Goal: Task Accomplishment & Management: Use online tool/utility

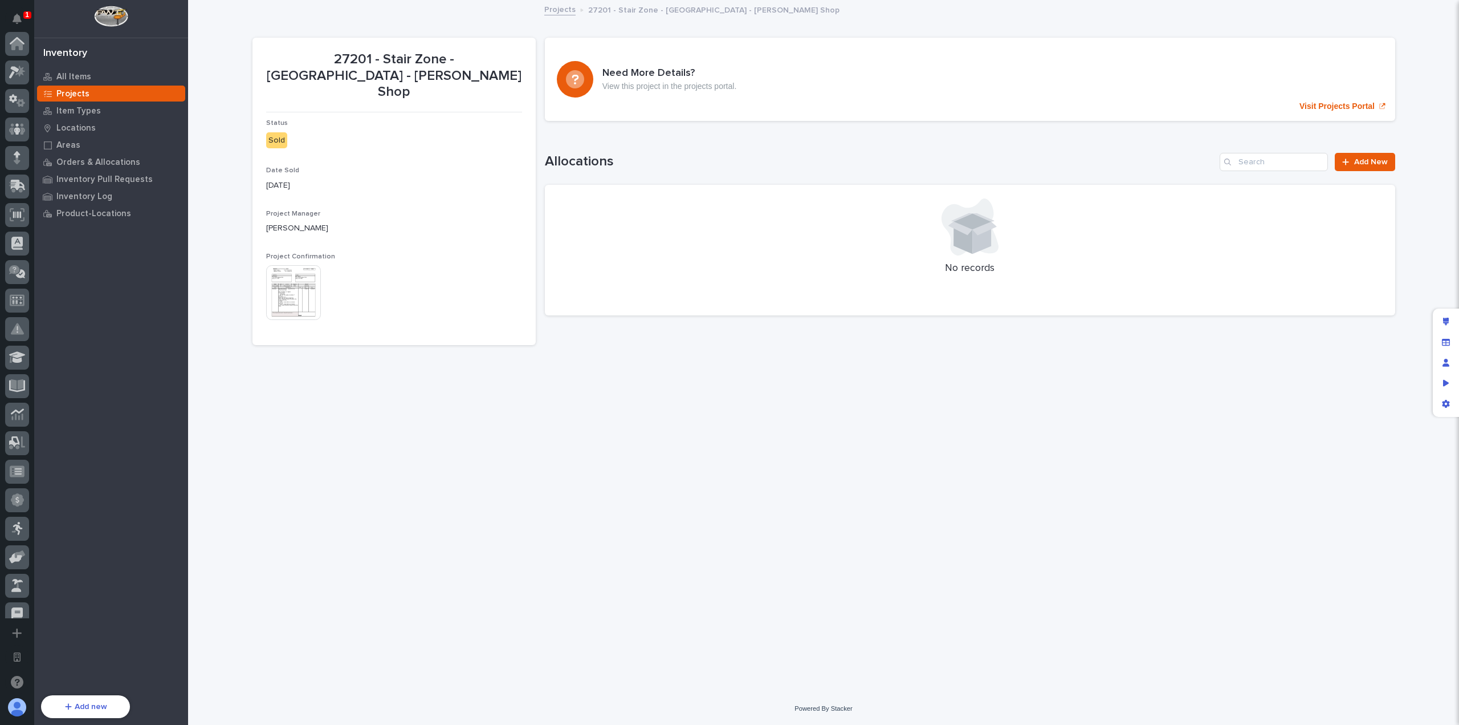
scroll to position [412, 0]
click at [124, 192] on div "Inventory Log" at bounding box center [111, 196] width 148 height 16
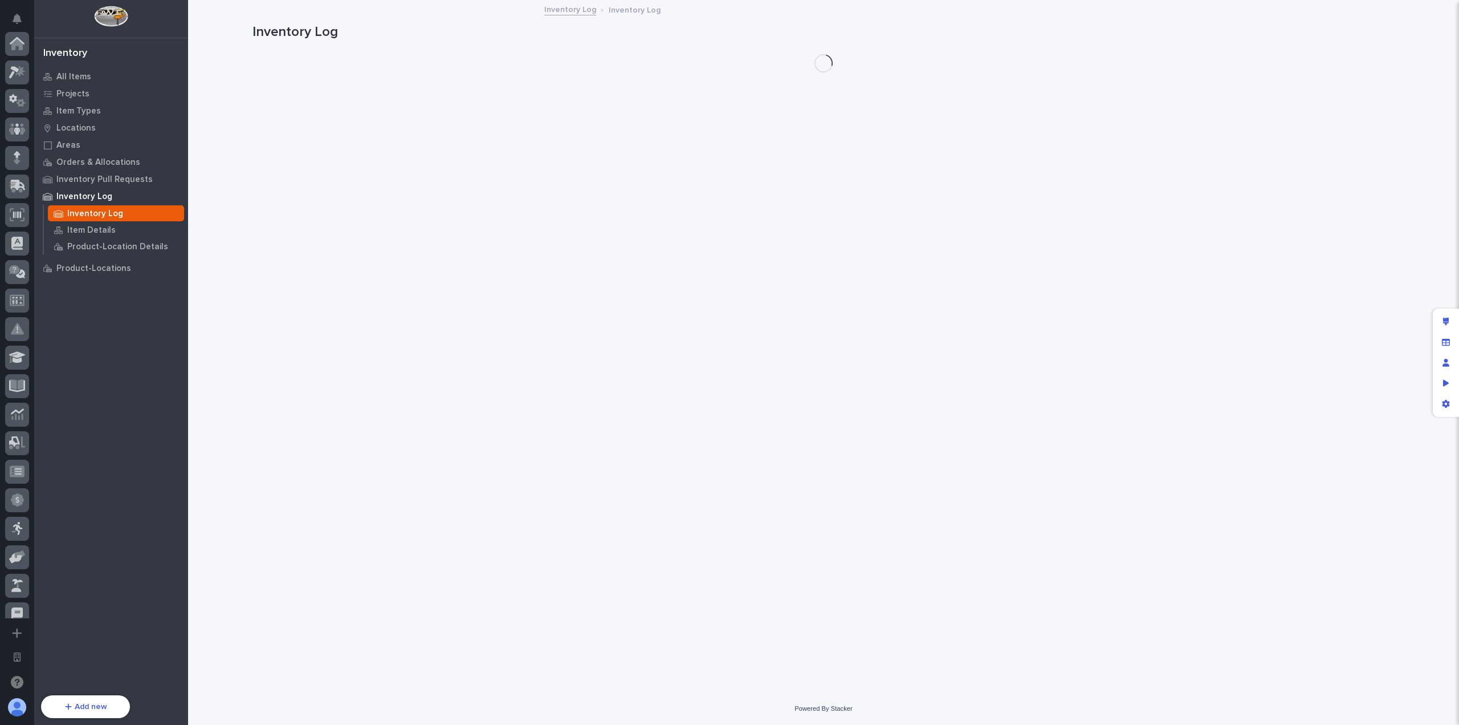
scroll to position [412, 0]
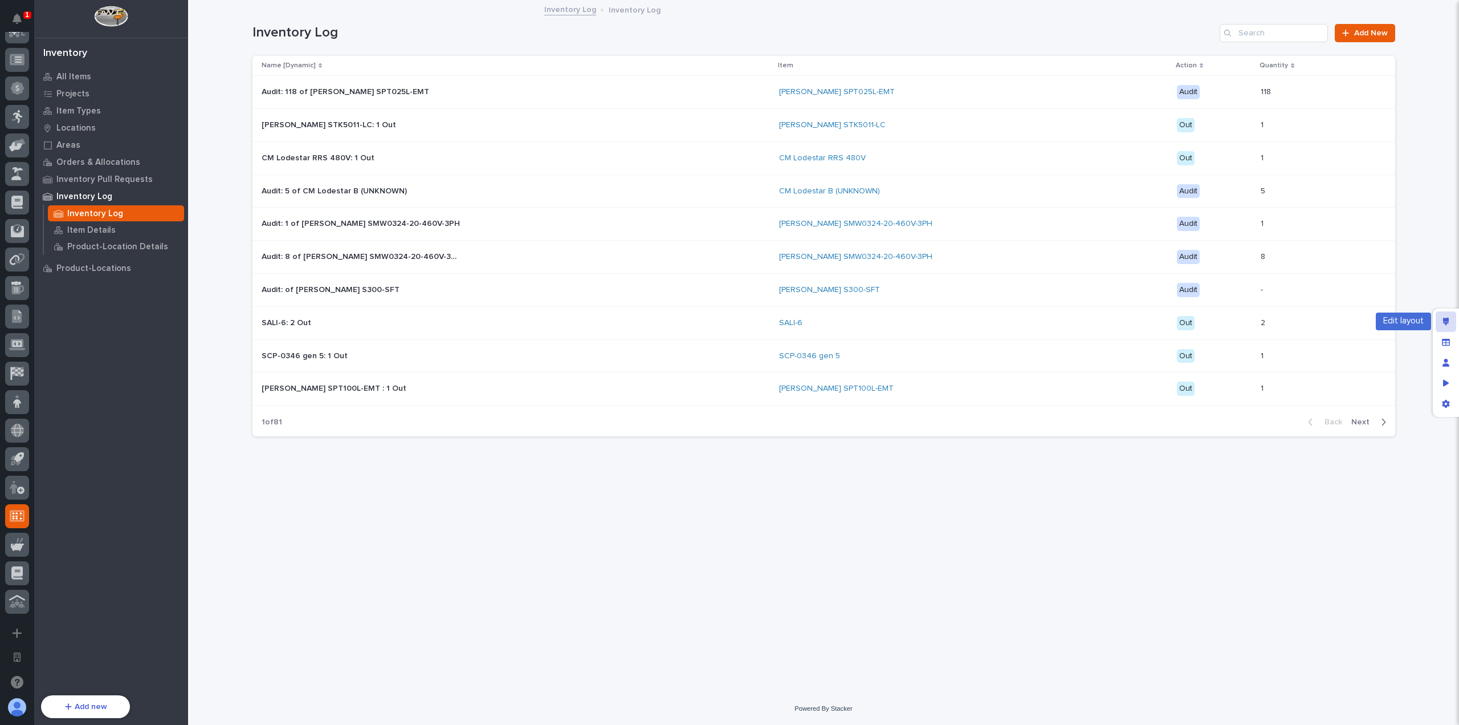
click at [1445, 322] on icon "Edit layout" at bounding box center [1446, 322] width 6 height 8
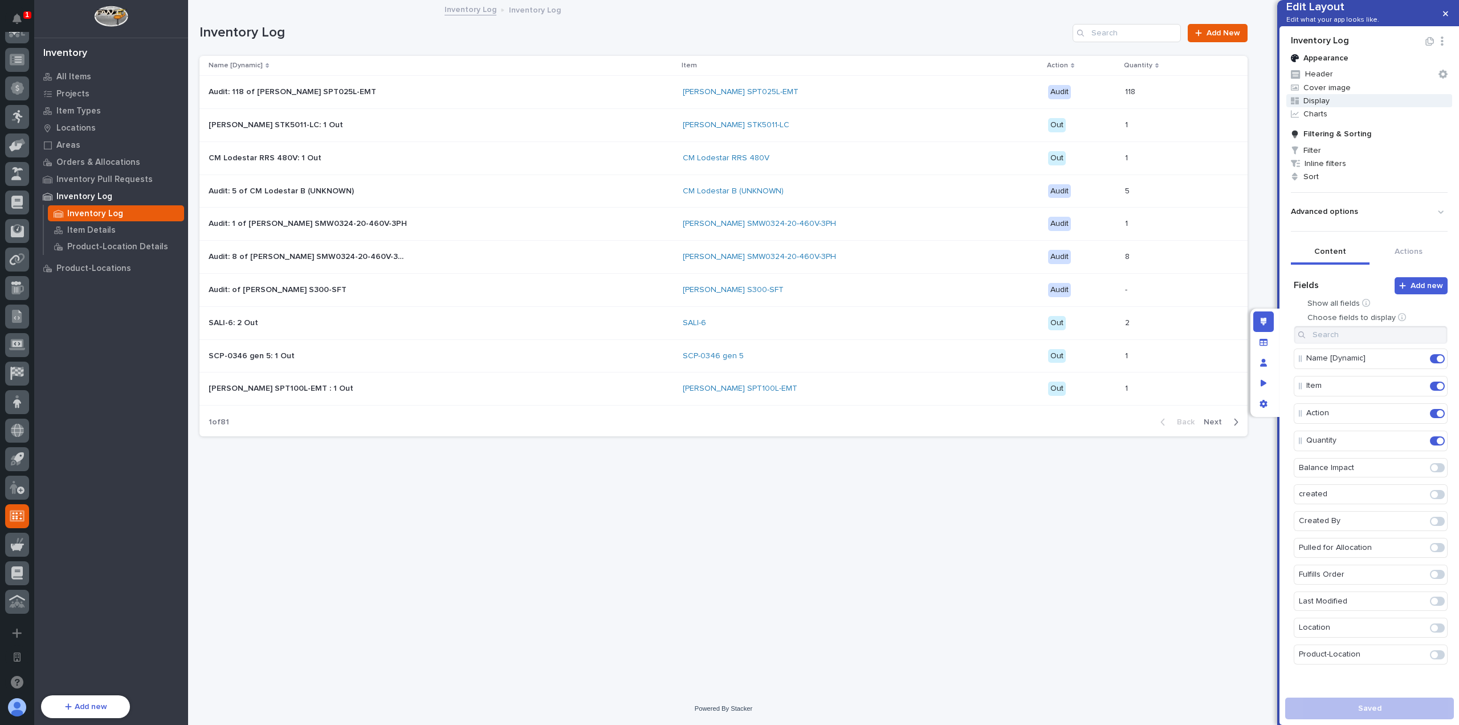
click at [1307, 107] on span "Display" at bounding box center [1370, 100] width 166 height 13
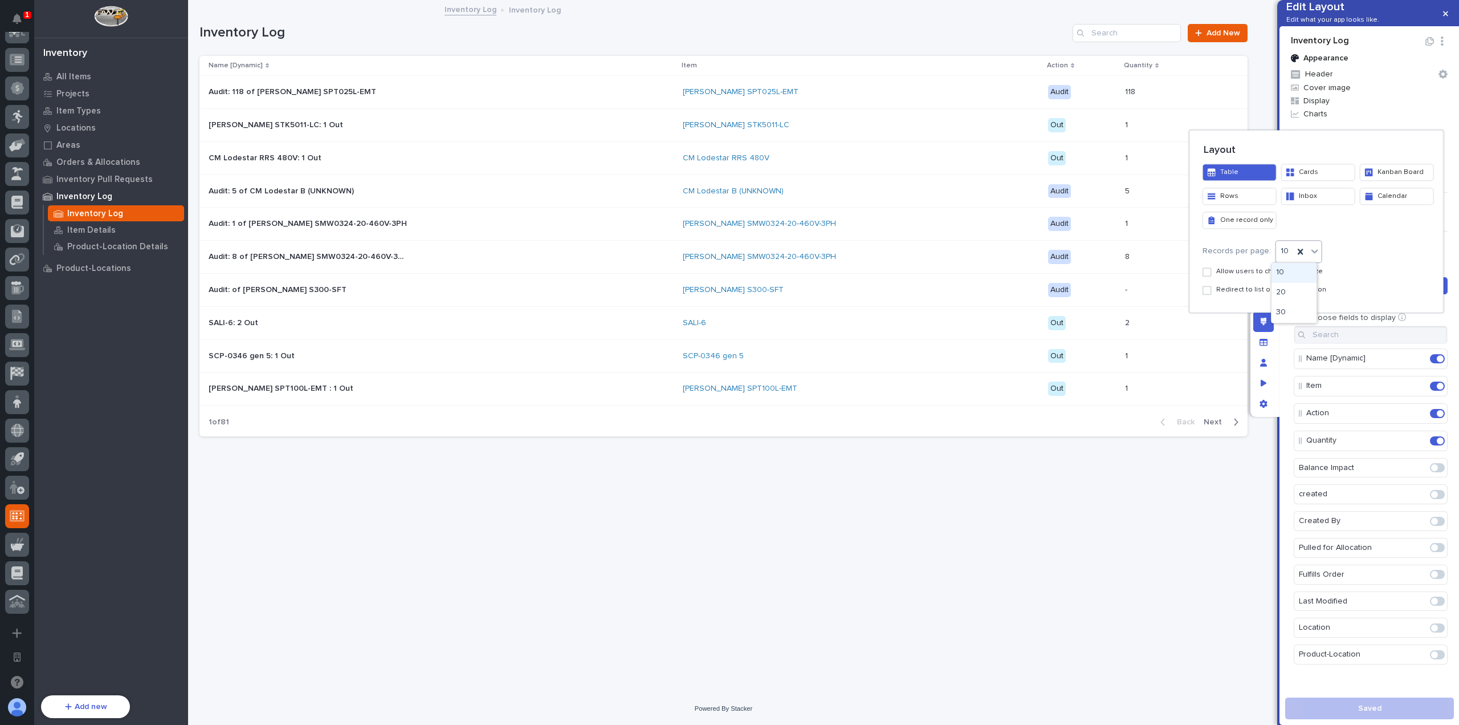
click at [1312, 251] on icon at bounding box center [1315, 251] width 7 height 4
drag, startPoint x: 1308, startPoint y: 279, endPoint x: 1304, endPoint y: 313, distance: 33.8
click at [1305, 314] on div "30" at bounding box center [1294, 313] width 45 height 20
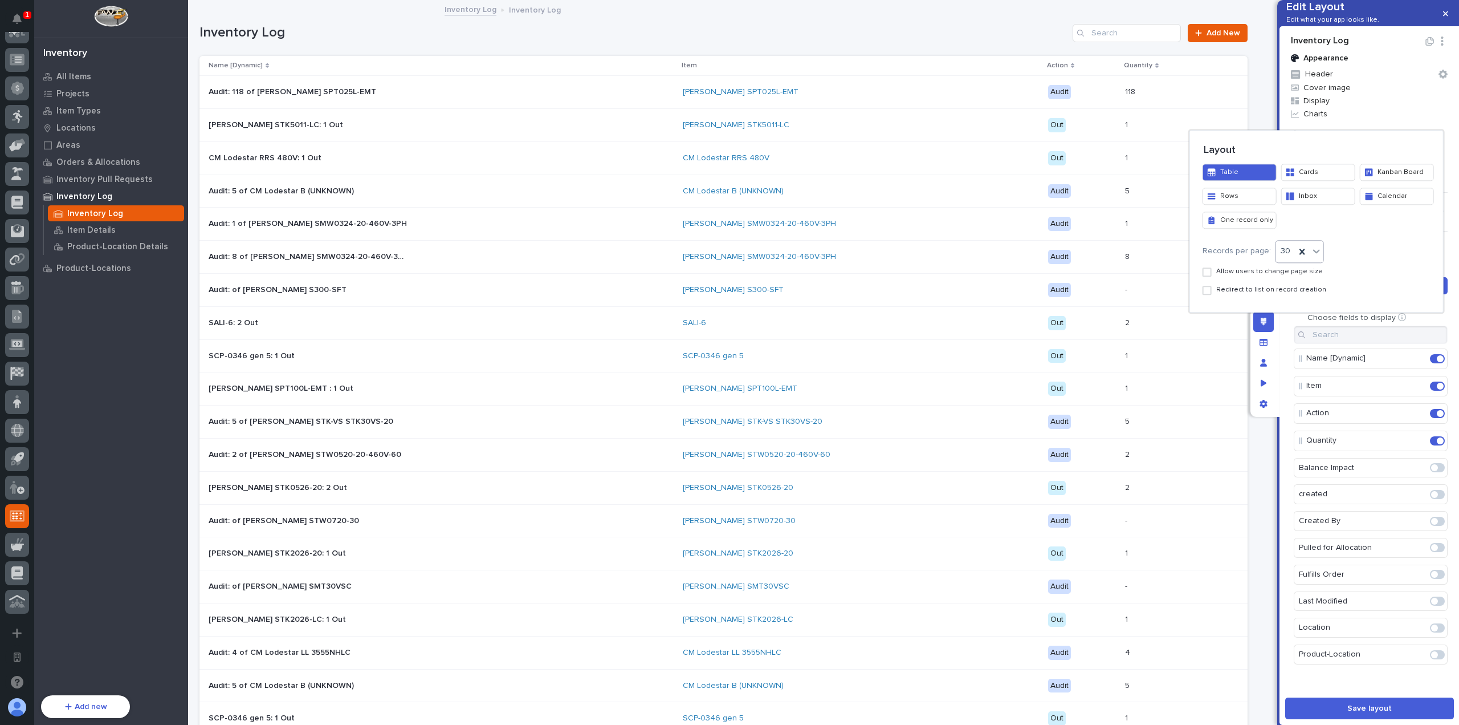
click at [1392, 696] on div at bounding box center [729, 362] width 1459 height 725
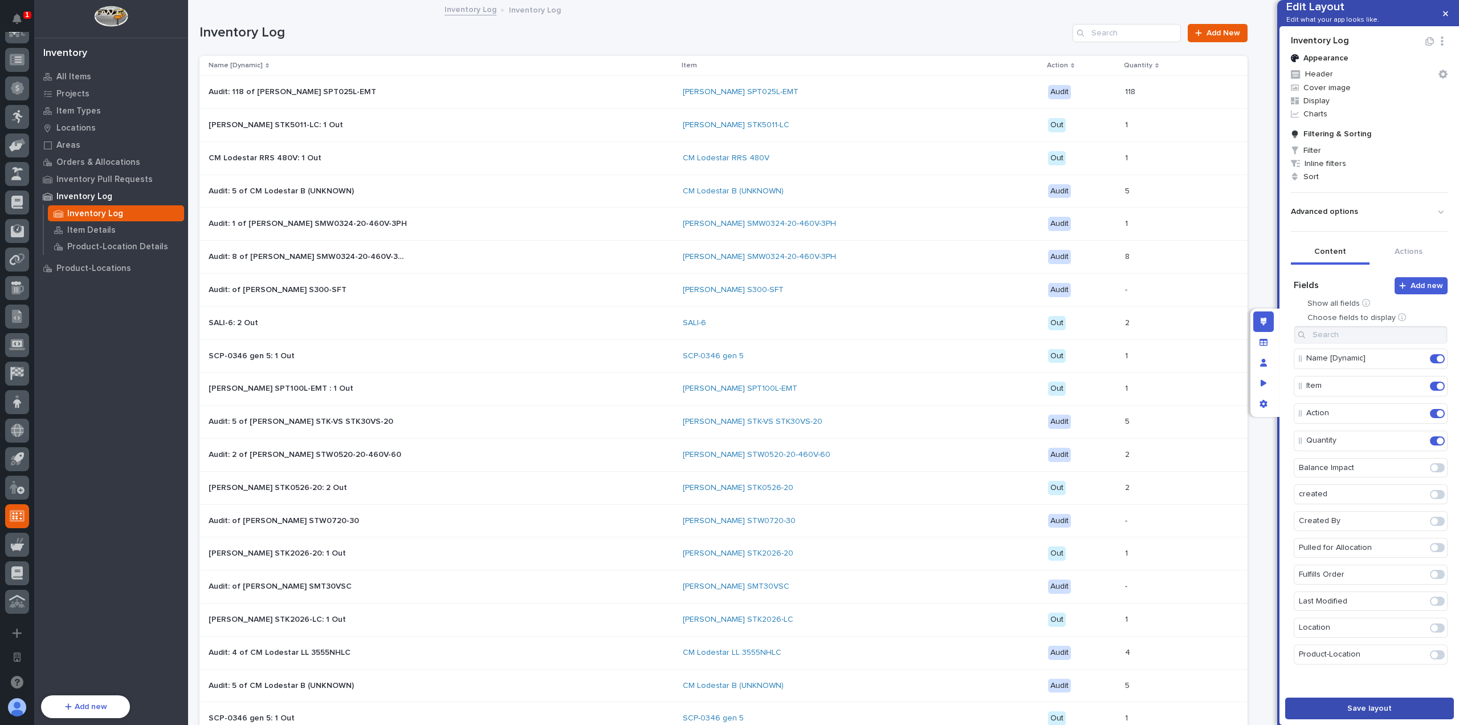
click at [1391, 703] on button "Save layout" at bounding box center [1369, 708] width 169 height 22
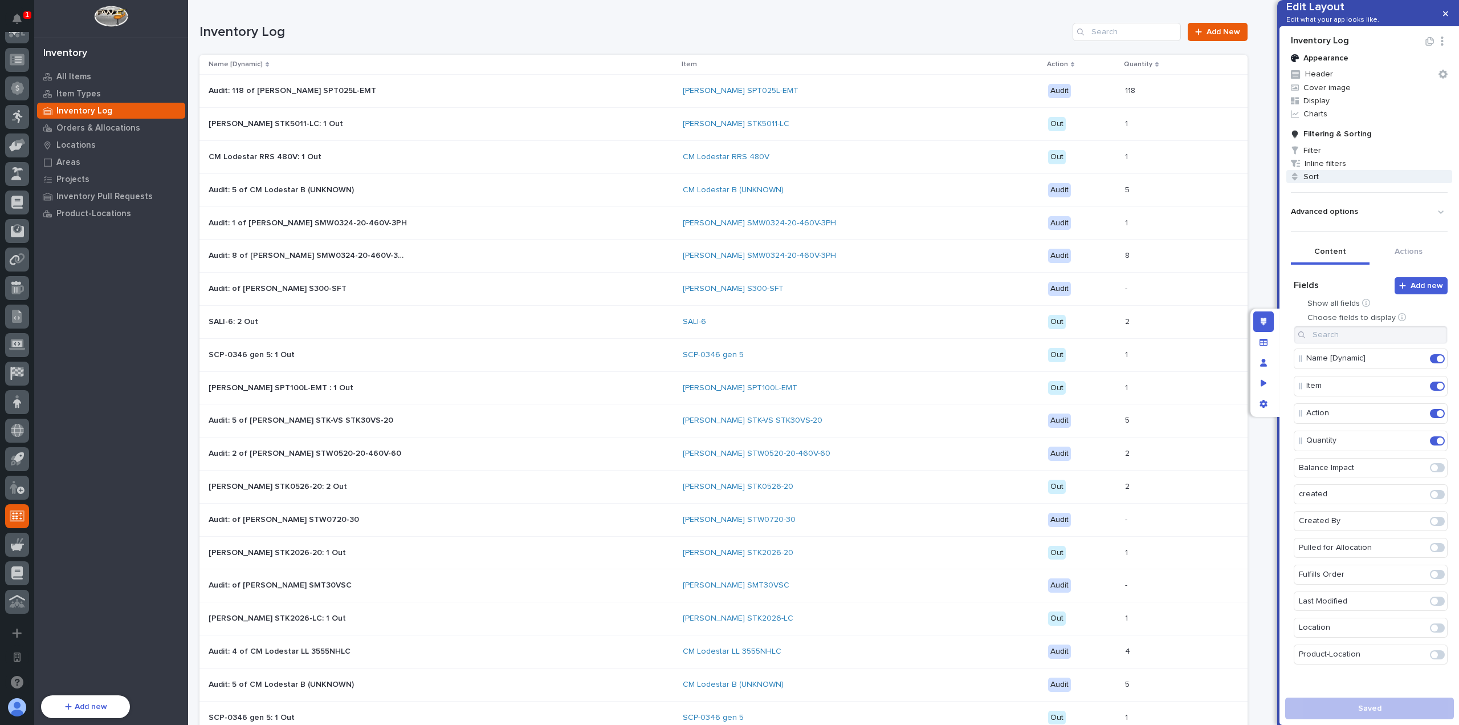
click at [1326, 183] on span "Sort" at bounding box center [1370, 176] width 166 height 13
click at [1326, 217] on div "Select..." at bounding box center [1301, 225] width 70 height 17
type input "*"
type input "****"
click at [1321, 234] on div "last" at bounding box center [1308, 224] width 86 height 23
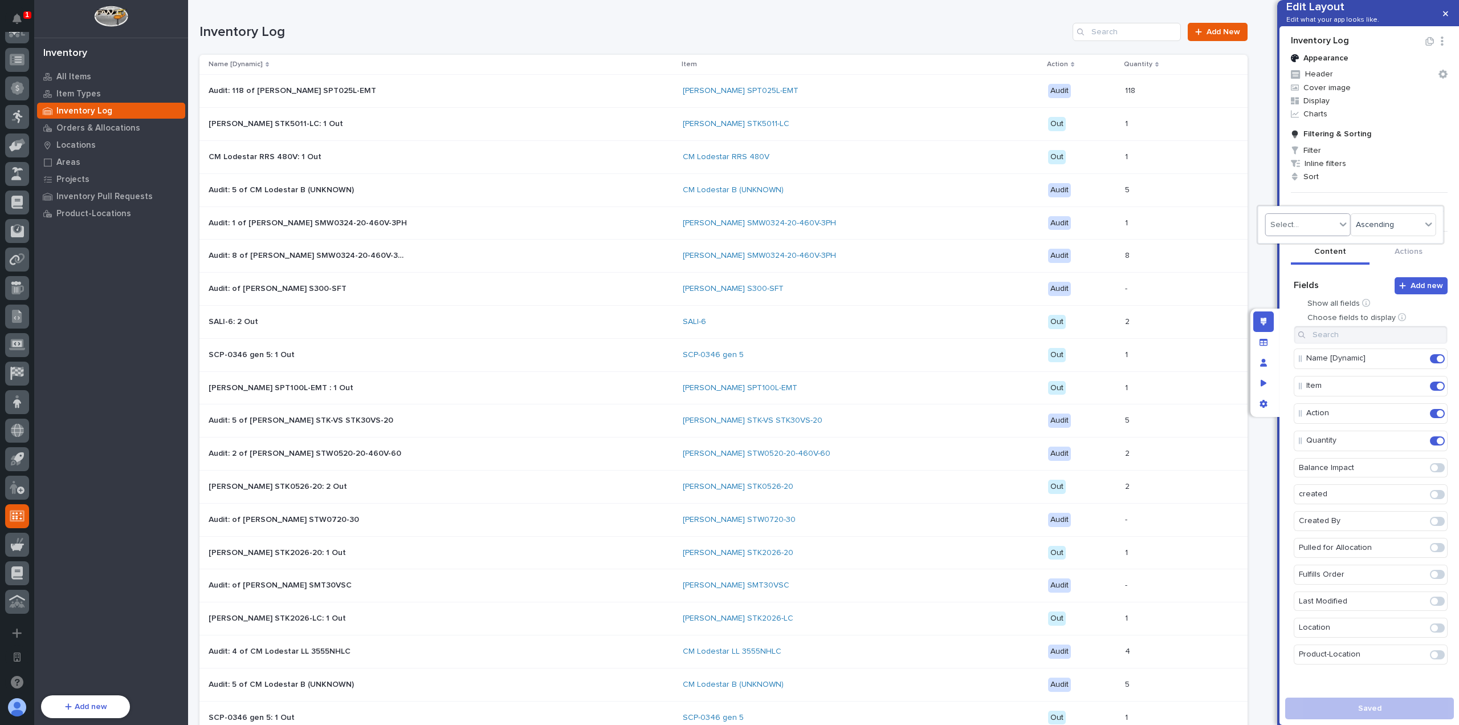
click at [1320, 226] on div "Select..." at bounding box center [1301, 225] width 70 height 17
type input "****"
drag, startPoint x: 1324, startPoint y: 240, endPoint x: 1348, endPoint y: 231, distance: 26.0
click at [1324, 241] on div "Last Modified" at bounding box center [1308, 246] width 84 height 20
drag, startPoint x: 1369, startPoint y: 224, endPoint x: 1381, endPoint y: 259, distance: 36.8
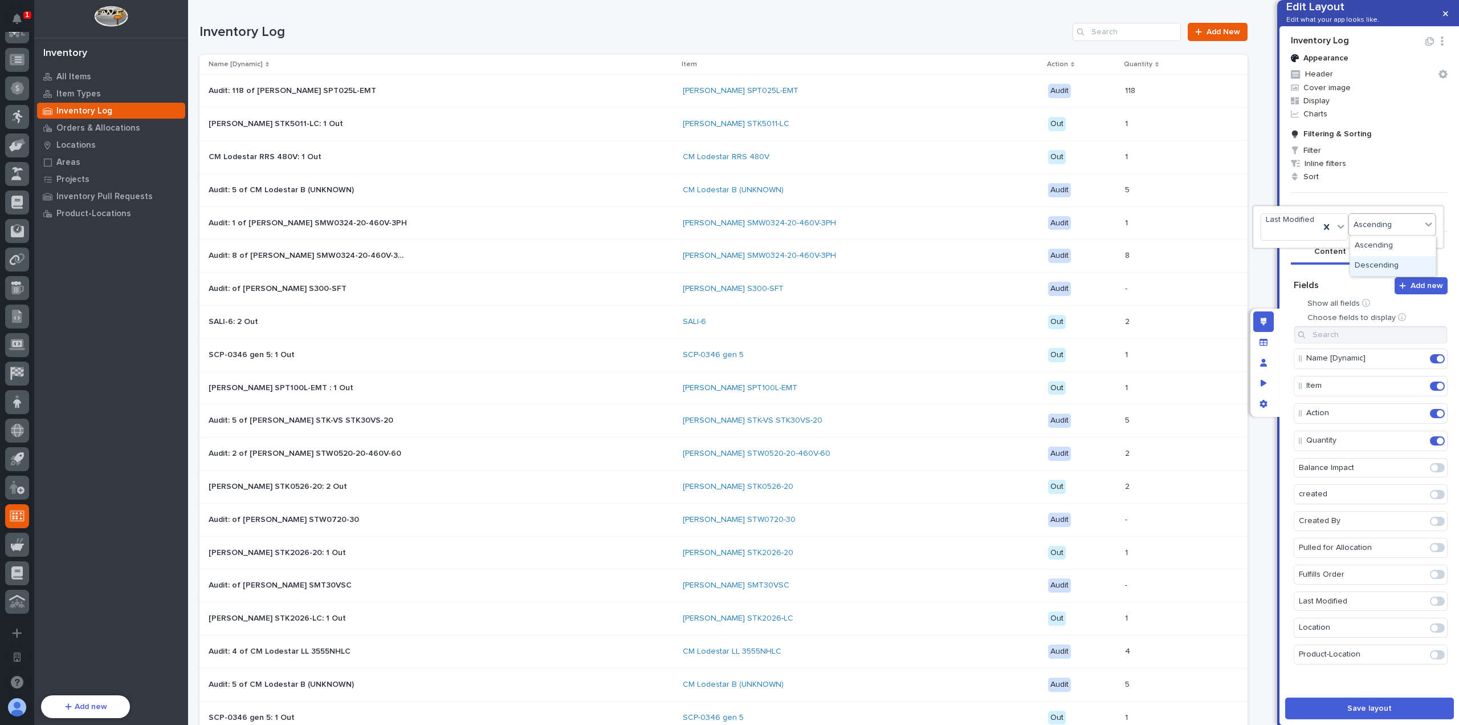
click at [1381, 259] on div "Descending" at bounding box center [1393, 266] width 86 height 20
click at [1361, 706] on div at bounding box center [729, 362] width 1459 height 725
click at [1373, 705] on span "Save layout" at bounding box center [1370, 708] width 44 height 8
click at [1445, 18] on button "button" at bounding box center [1445, 14] width 19 height 18
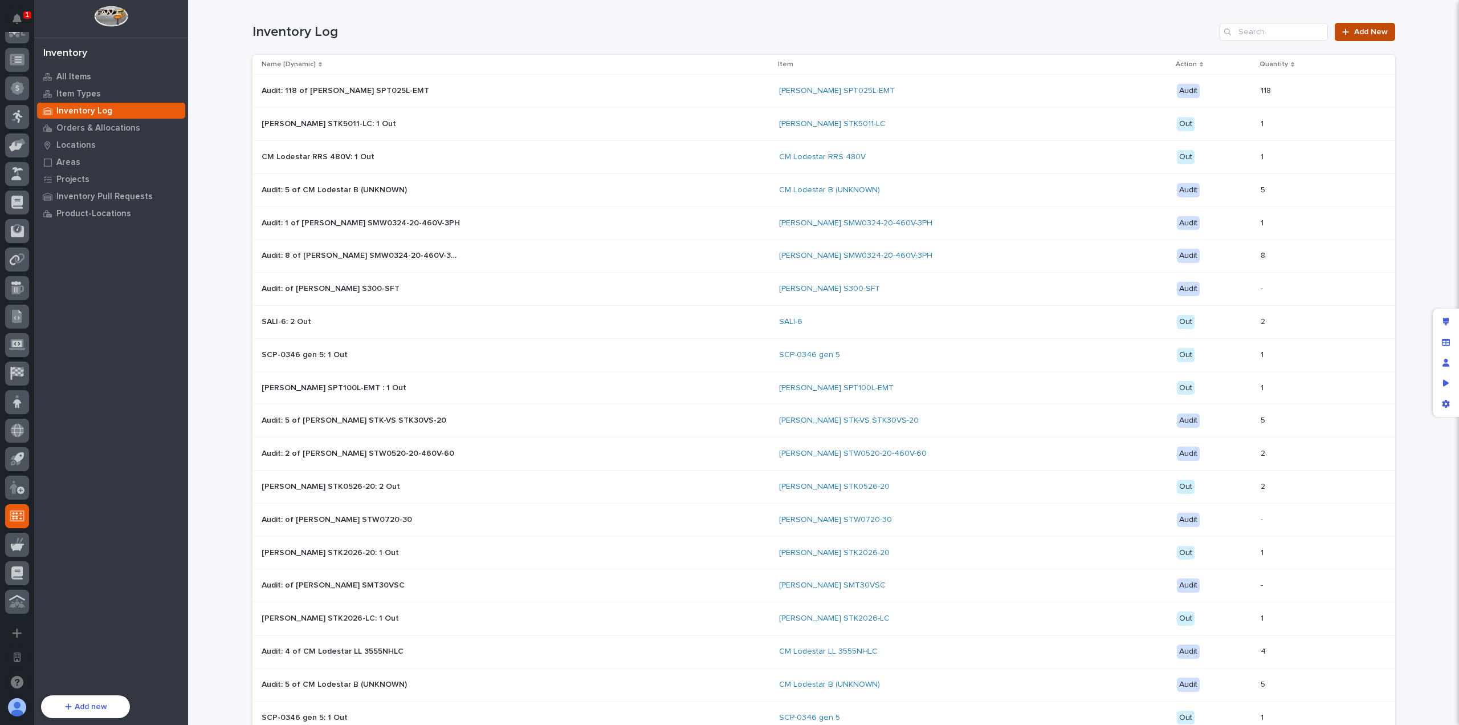
click at [1361, 31] on span "Add New" at bounding box center [1371, 32] width 34 height 8
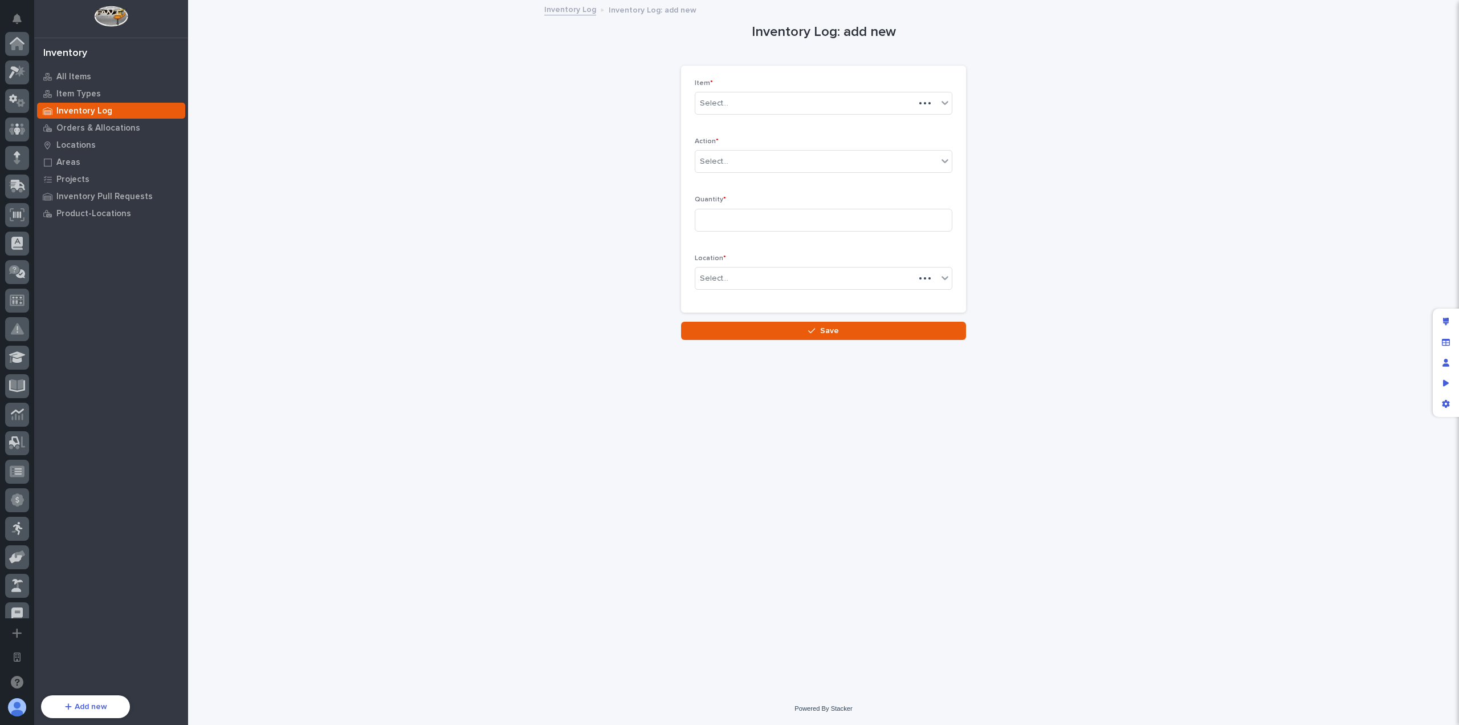
scroll to position [412, 0]
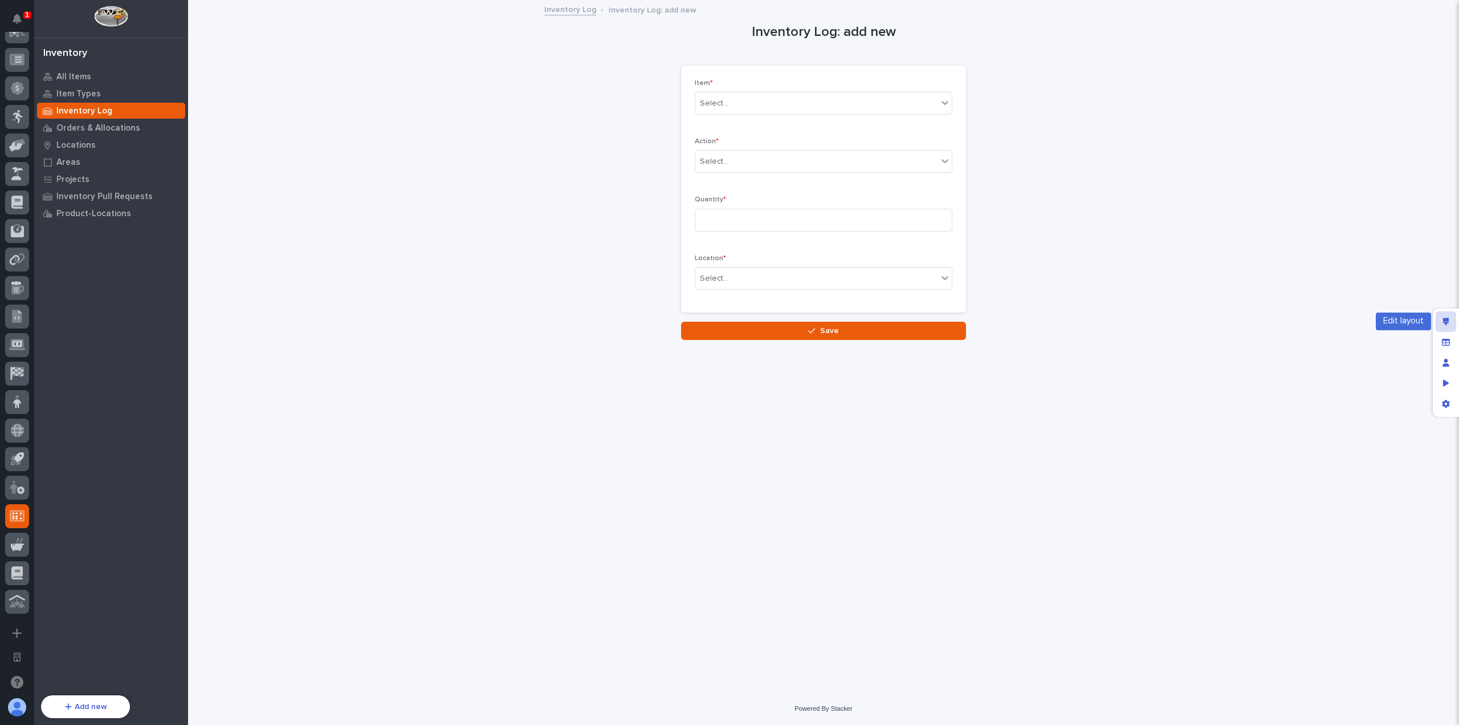
click at [1448, 319] on icon "Edit layout" at bounding box center [1446, 322] width 6 height 8
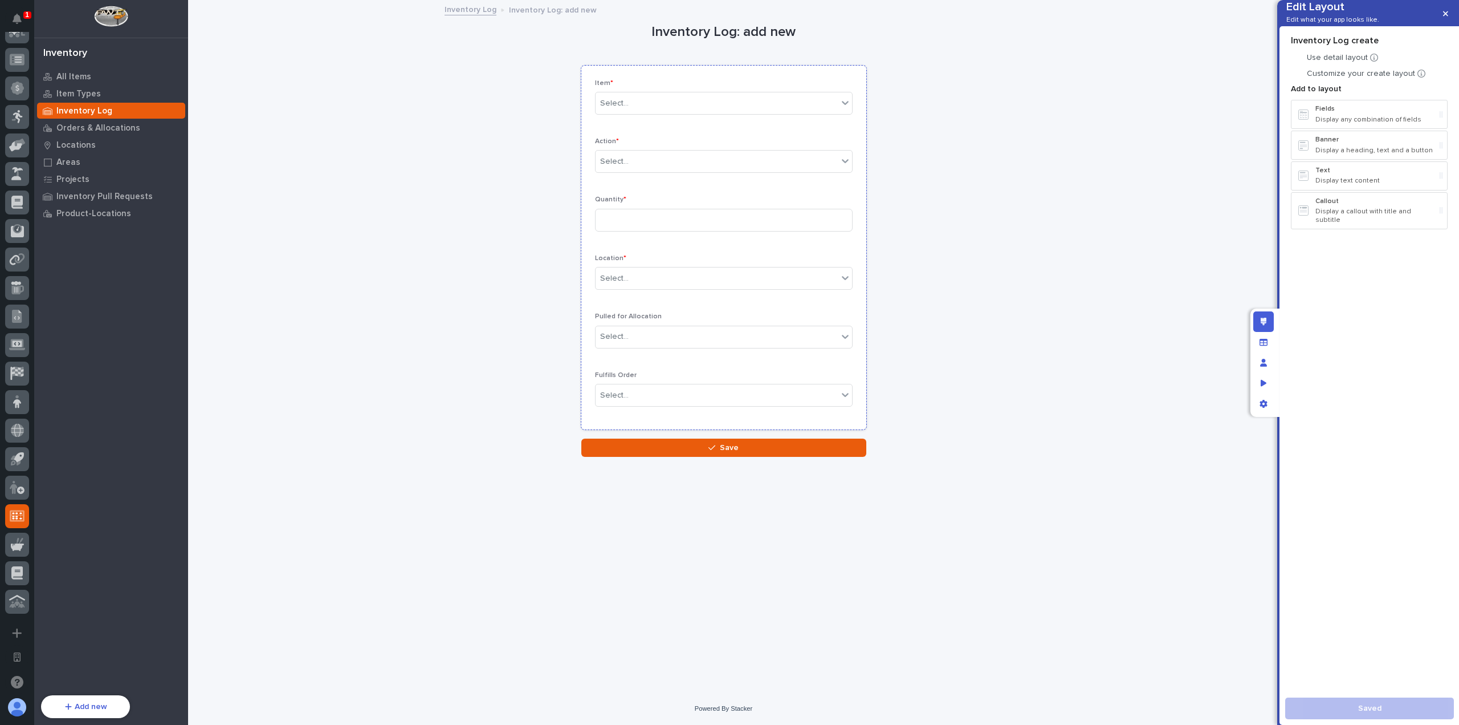
click at [771, 315] on p "Pulled for Allocation" at bounding box center [724, 316] width 258 height 8
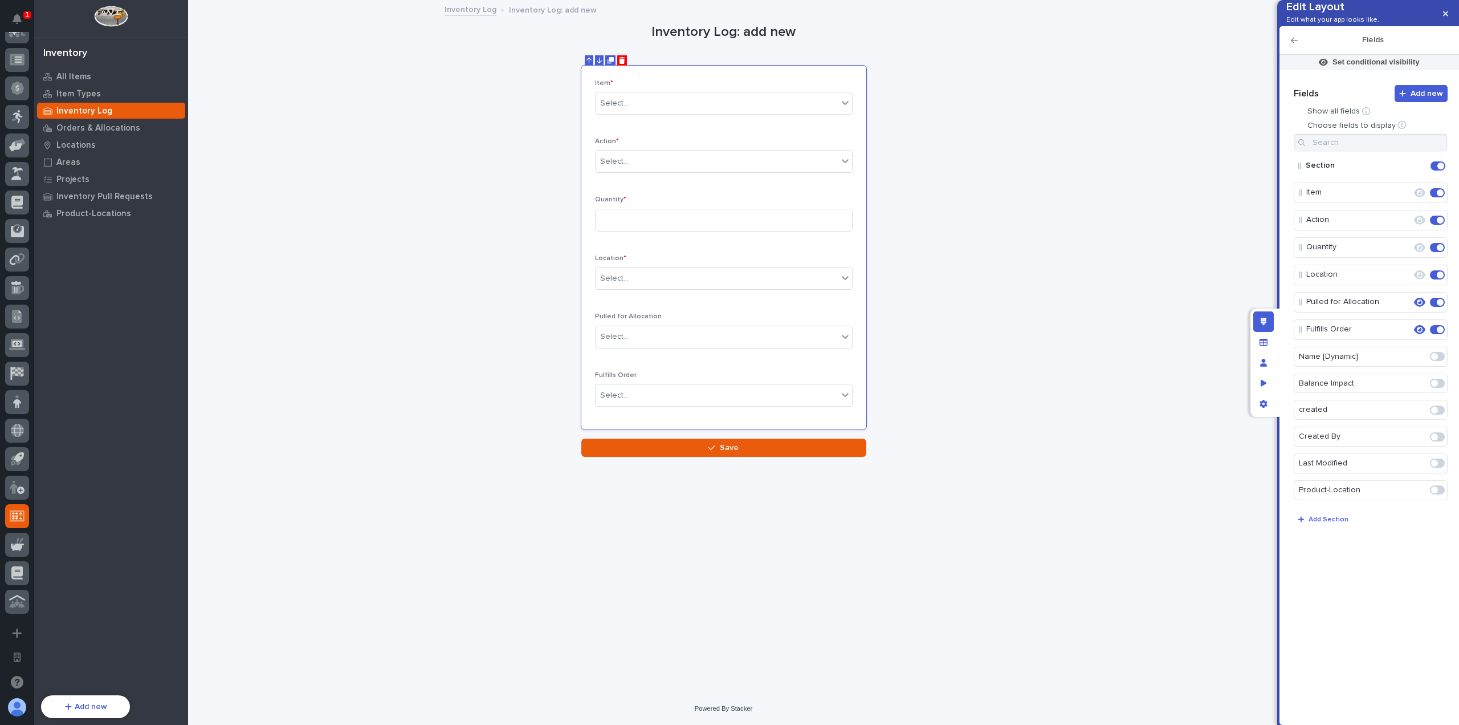
click at [1293, 43] on icon "button" at bounding box center [1294, 41] width 7 height 6
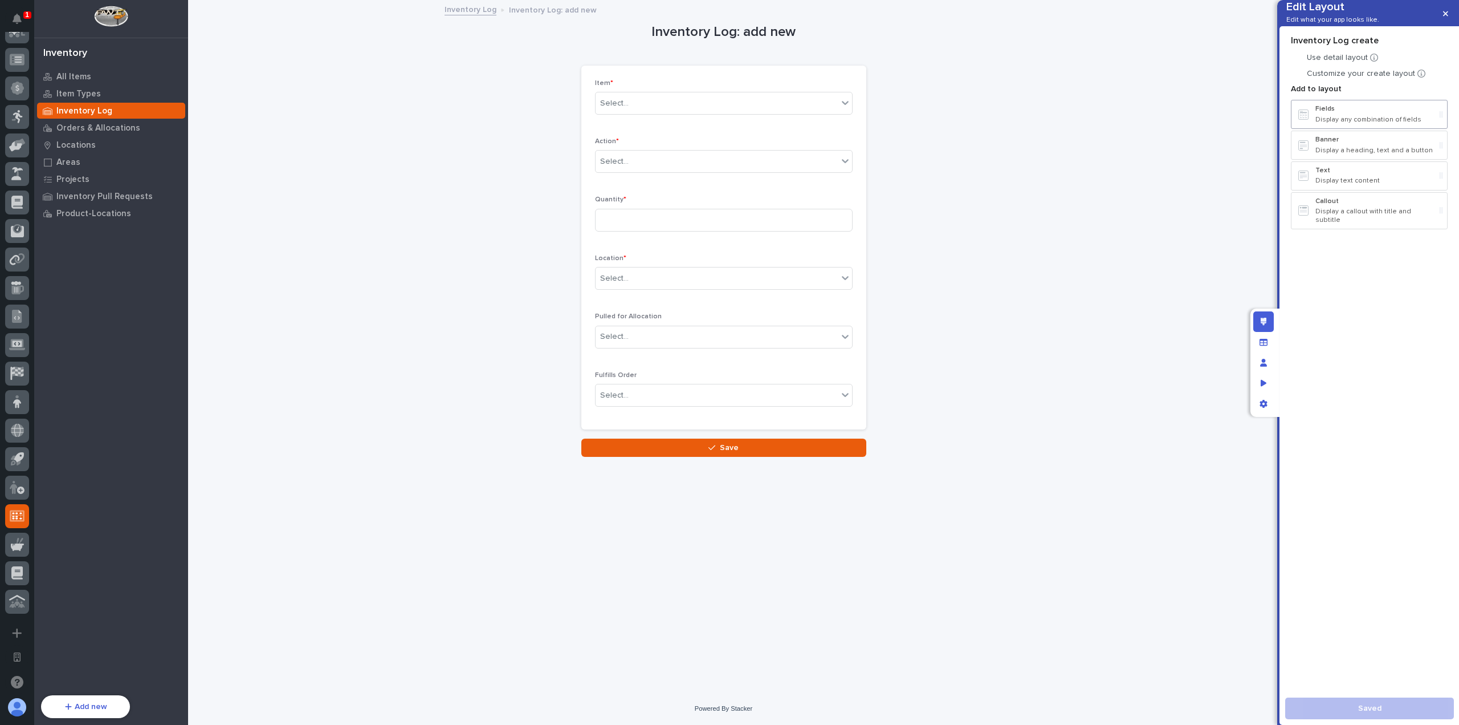
click at [1360, 124] on p "Display any combination of fields" at bounding box center [1376, 120] width 120 height 8
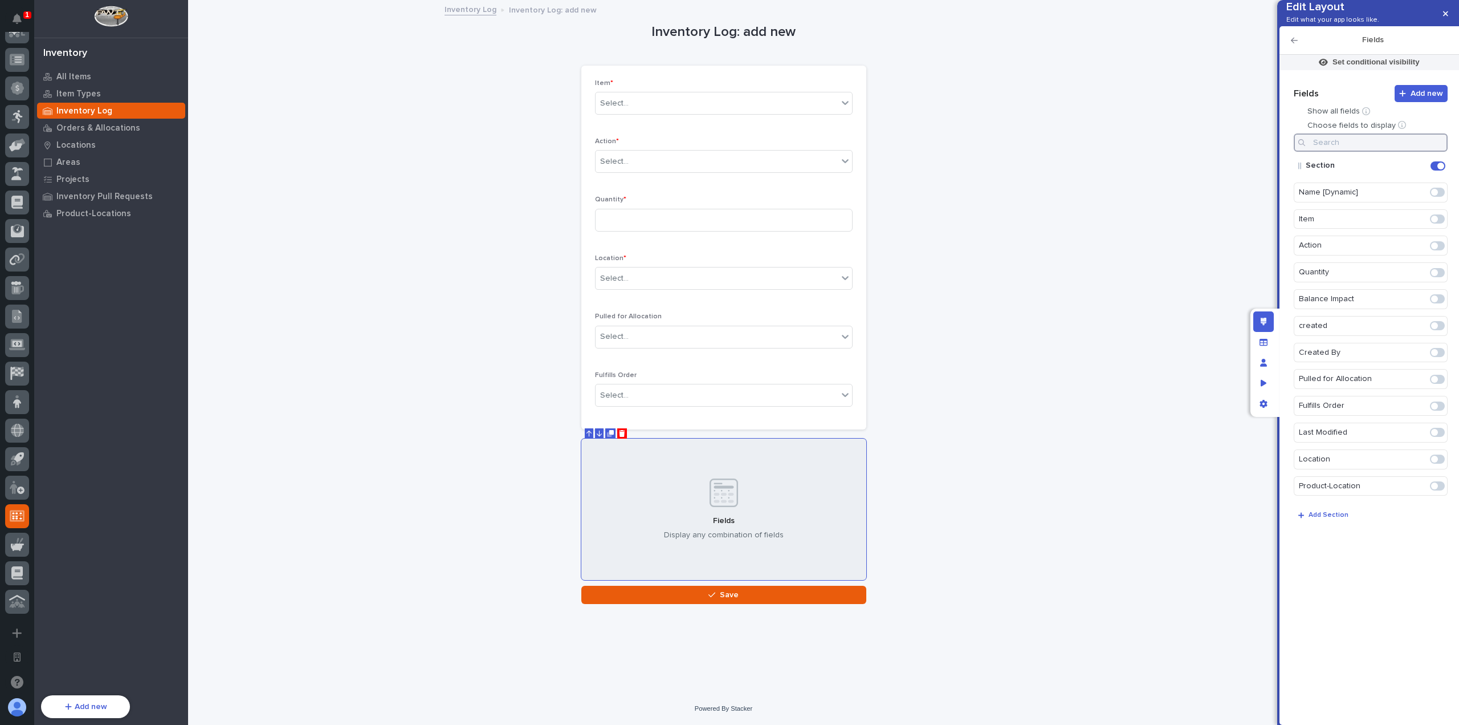
click at [1360, 152] on input at bounding box center [1371, 142] width 154 height 18
click at [1436, 196] on span at bounding box center [1434, 192] width 7 height 7
type input "crea"
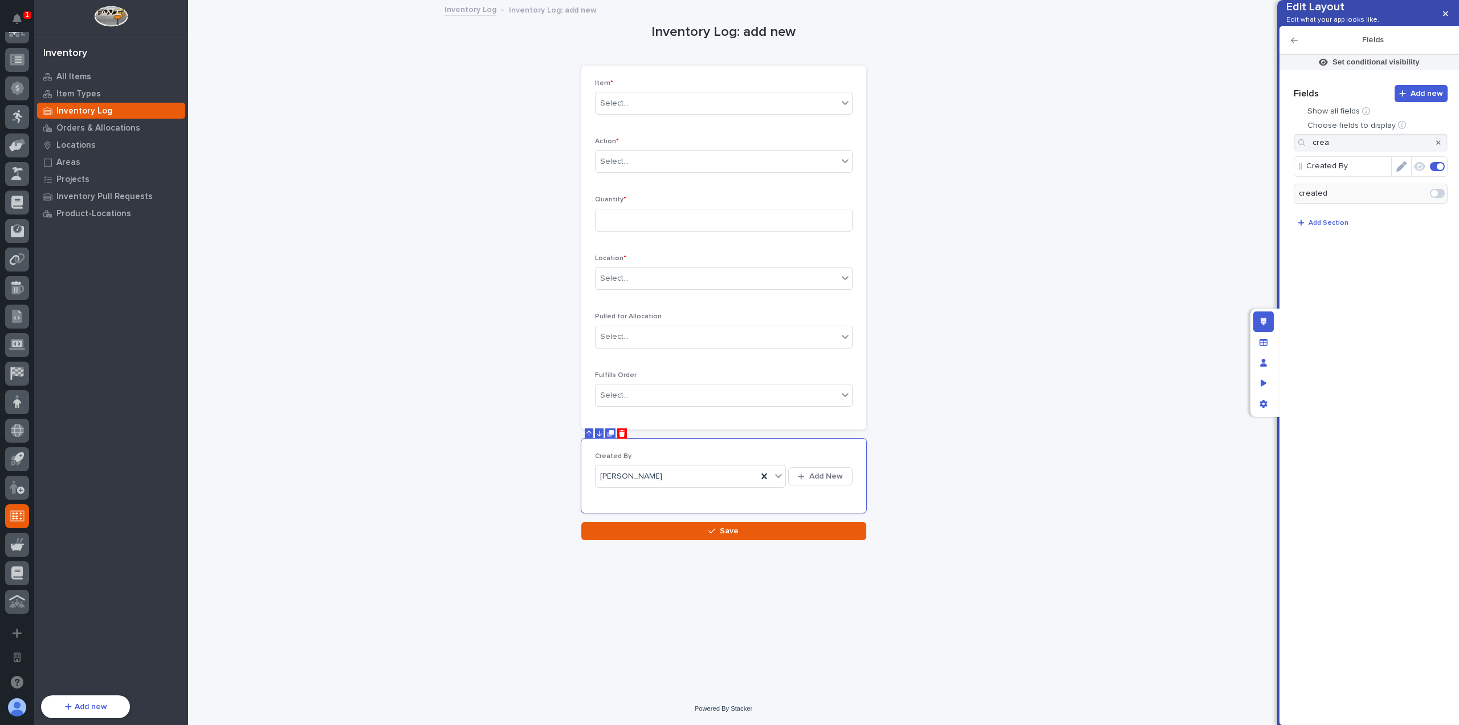
click at [1403, 172] on icon "Edit" at bounding box center [1402, 166] width 10 height 10
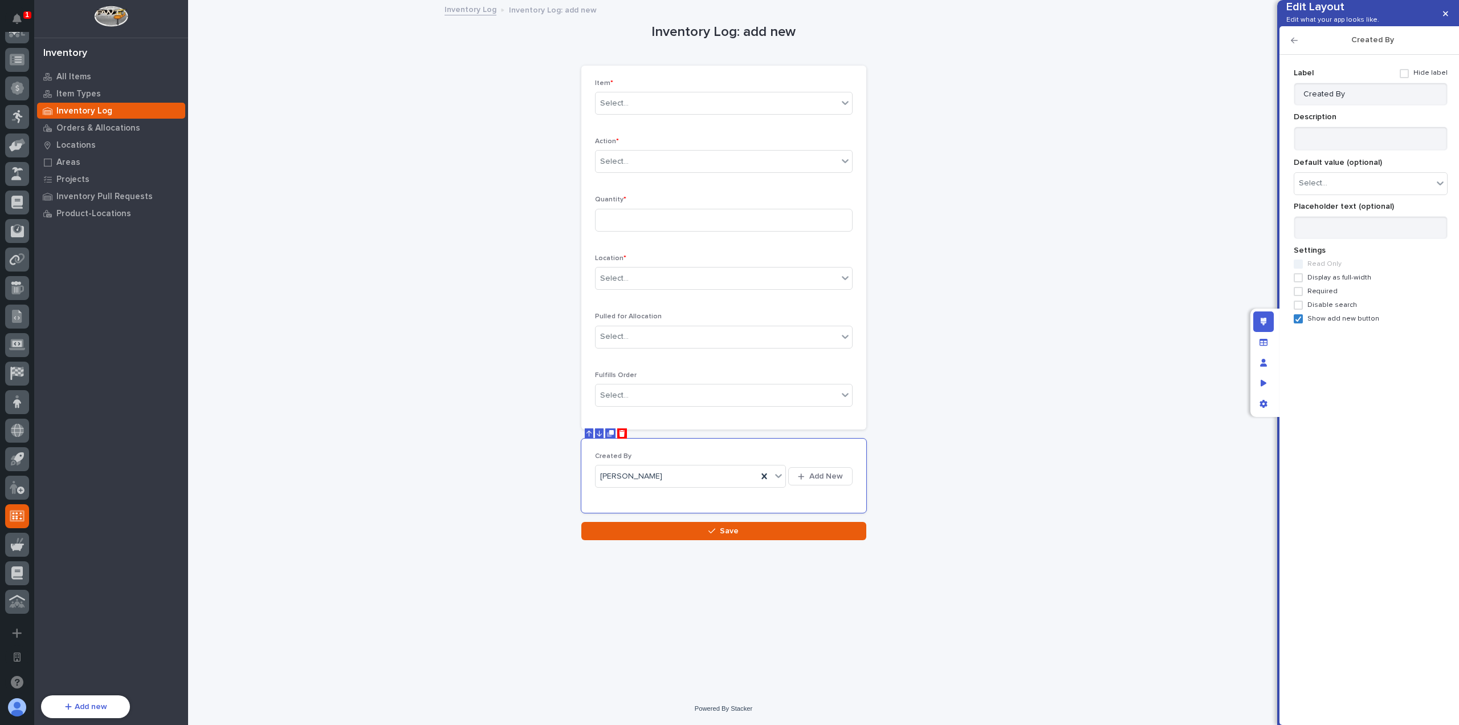
click at [1325, 309] on span "Disable search" at bounding box center [1333, 305] width 50 height 8
click at [1328, 309] on span "Disable search" at bounding box center [1333, 305] width 50 height 8
click at [1329, 323] on span "Show add new button" at bounding box center [1344, 319] width 72 height 8
click at [792, 453] on p "Created By" at bounding box center [724, 456] width 258 height 8
click at [1292, 55] on div "Created By" at bounding box center [1370, 40] width 180 height 29
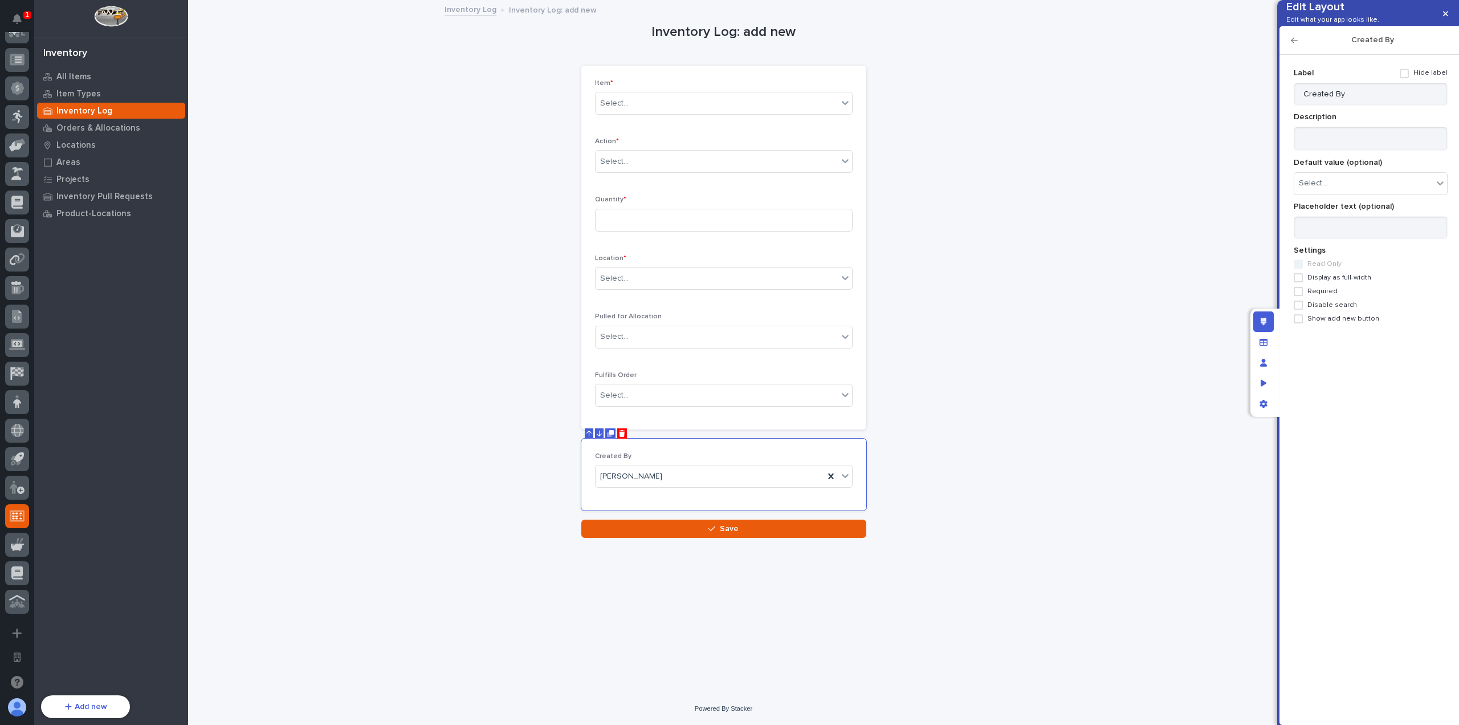
click at [1295, 44] on icon "button" at bounding box center [1294, 40] width 7 height 8
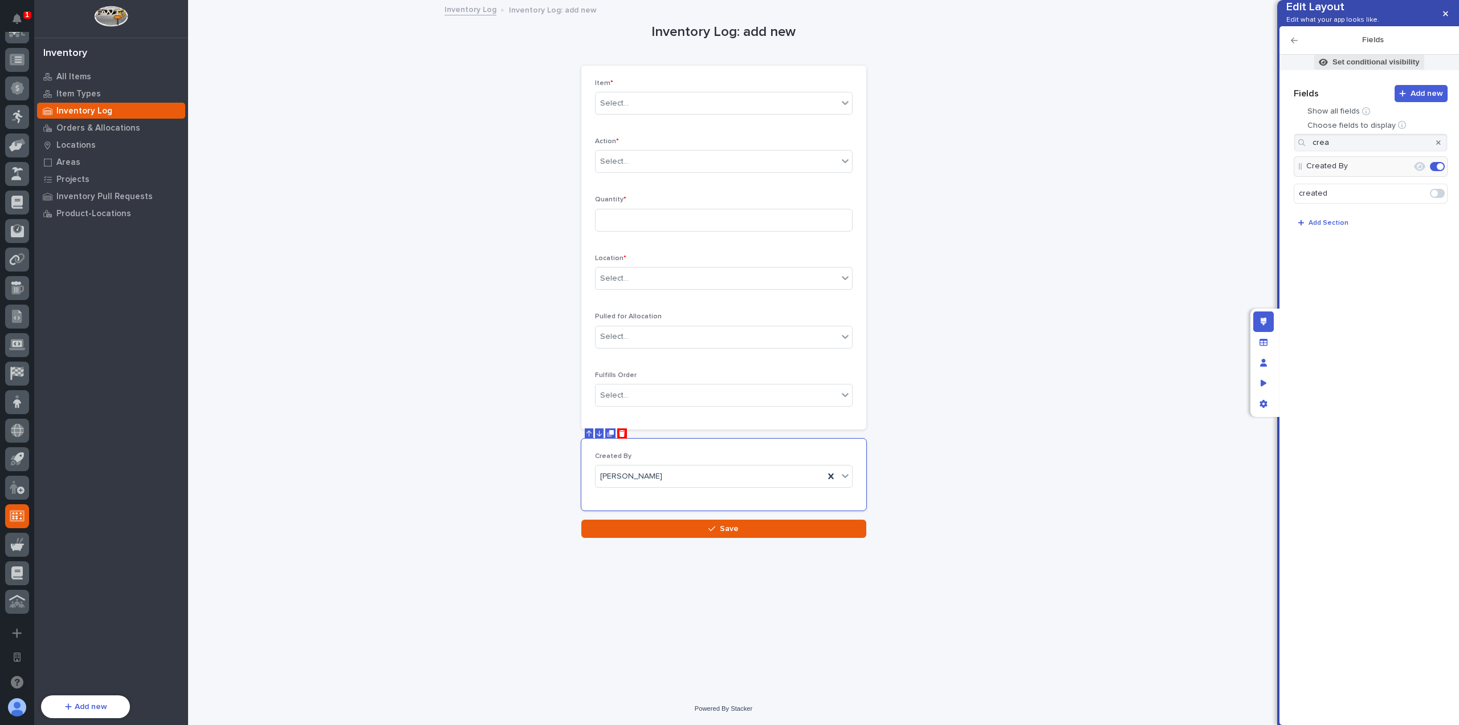
click at [1349, 67] on p "Set conditional visibility" at bounding box center [1376, 62] width 87 height 10
click at [1315, 137] on div "Conditional visibility lets you show and hide an element, based on a filter. Th…" at bounding box center [1303, 128] width 228 height 27
click at [1312, 148] on div "Advanced Conditional visibility lets you show and hide an element, based on a f…" at bounding box center [1303, 130] width 228 height 61
click at [1311, 149] on button "Add Filter" at bounding box center [1303, 154] width 228 height 13
click at [1270, 145] on div "Advanced Conditional visibility lets you show and hide an element, based on a f…" at bounding box center [1303, 133] width 228 height 66
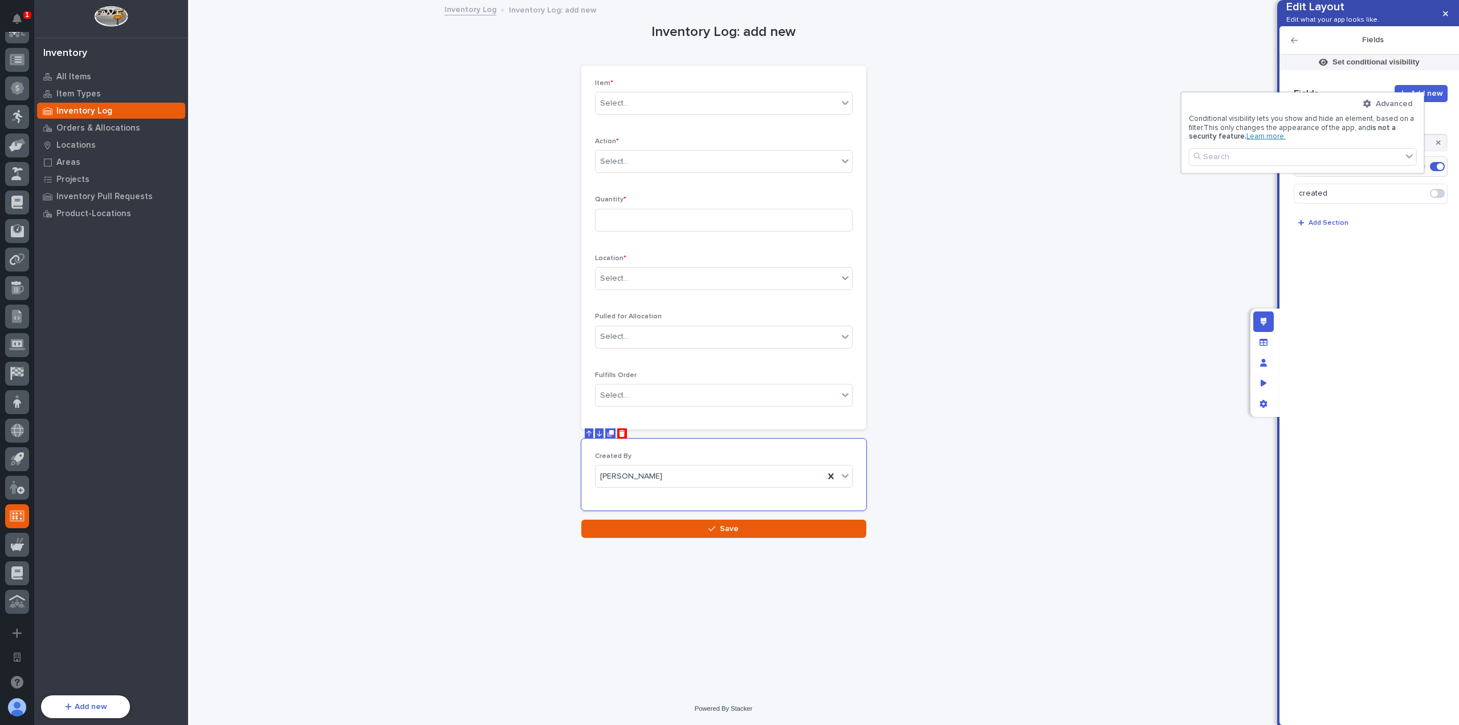
click at [1381, 64] on div at bounding box center [729, 362] width 1459 height 725
click at [1376, 67] on p "Set conditional visibility" at bounding box center [1376, 62] width 87 height 10
click at [1272, 158] on div "Search" at bounding box center [1296, 156] width 213 height 17
click at [1394, 67] on div at bounding box center [729, 362] width 1459 height 725
click at [1443, 15] on icon "button" at bounding box center [1445, 14] width 5 height 8
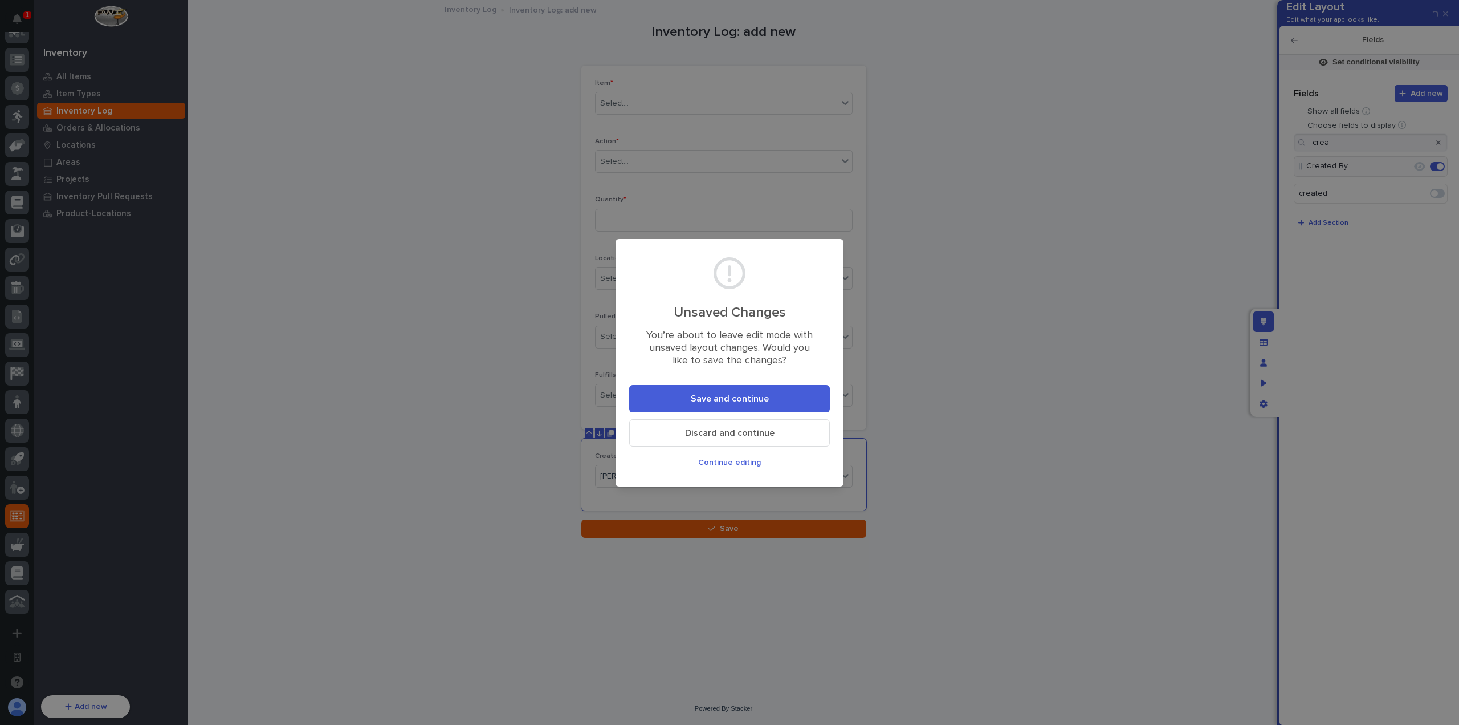
click at [759, 435] on span "Discard and continue" at bounding box center [729, 432] width 89 height 9
